Goal: Entertainment & Leisure: Consume media (video, audio)

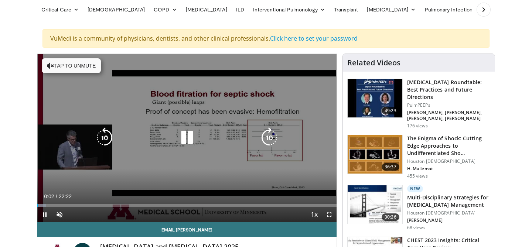
scroll to position [27, 0]
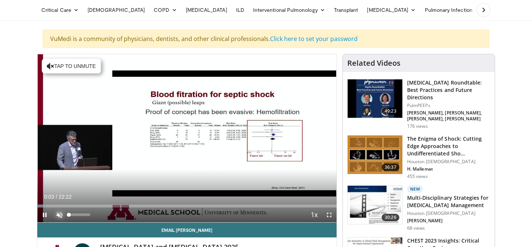
click at [59, 212] on span "Video Player" at bounding box center [59, 215] width 15 height 15
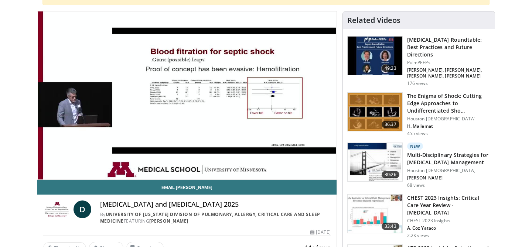
scroll to position [69, 0]
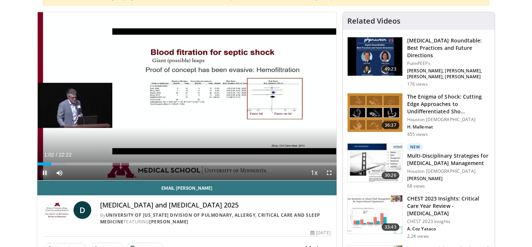
click at [44, 171] on span "Video Player" at bounding box center [44, 172] width 15 height 15
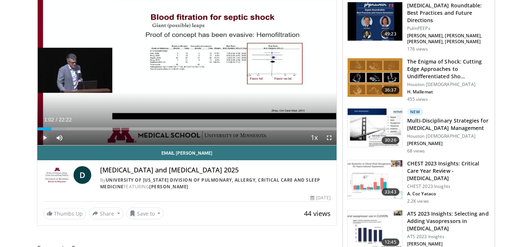
scroll to position [109, 0]
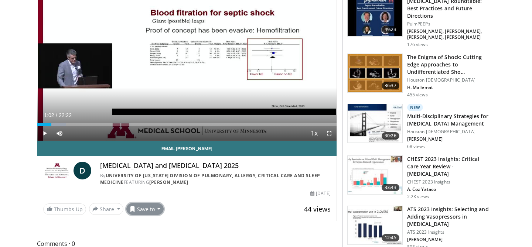
click at [156, 208] on button "Save to" at bounding box center [145, 209] width 38 height 12
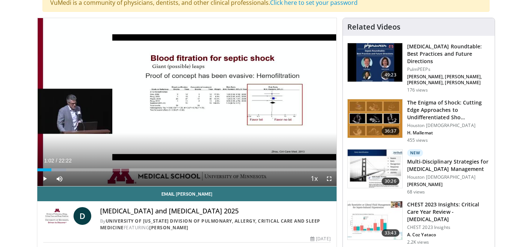
scroll to position [0, 0]
